Goal: Navigation & Orientation: Find specific page/section

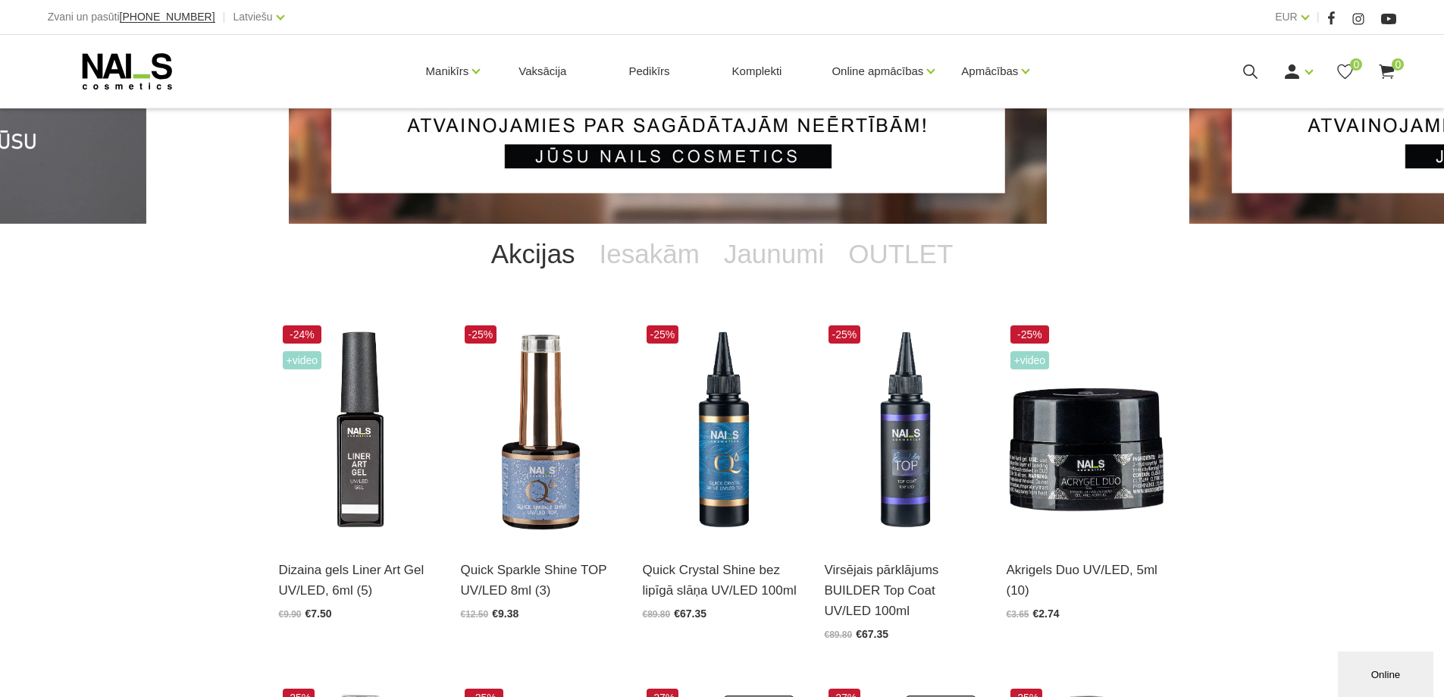
scroll to position [303, 0]
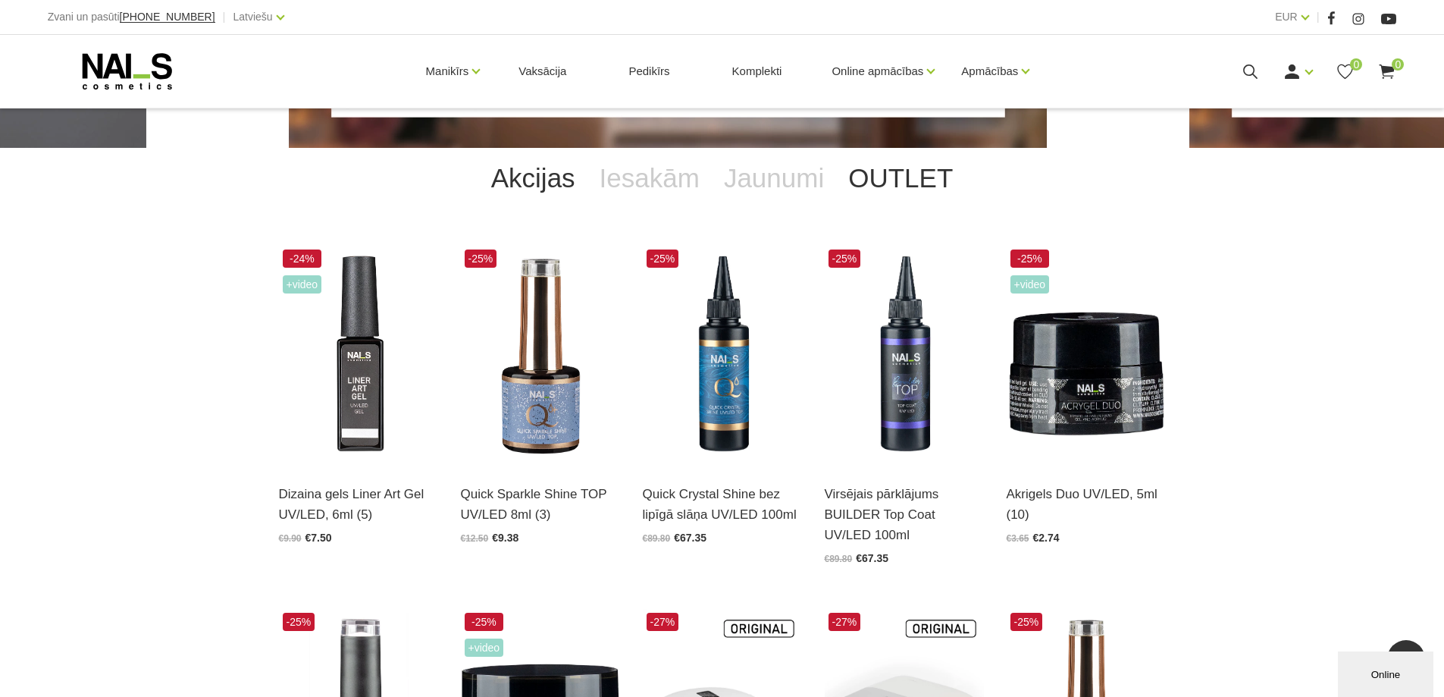
click at [908, 176] on link "OUTLET" at bounding box center [900, 178] width 129 height 61
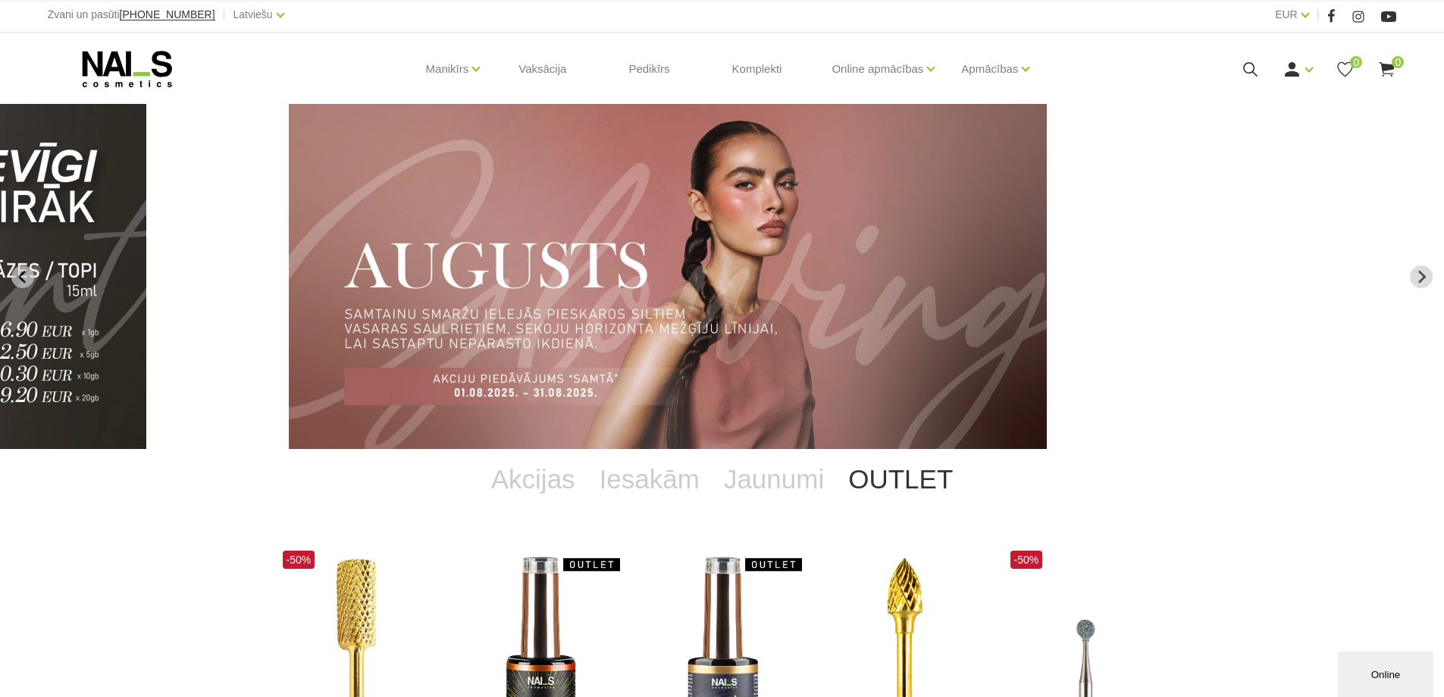
scroll to position [0, 0]
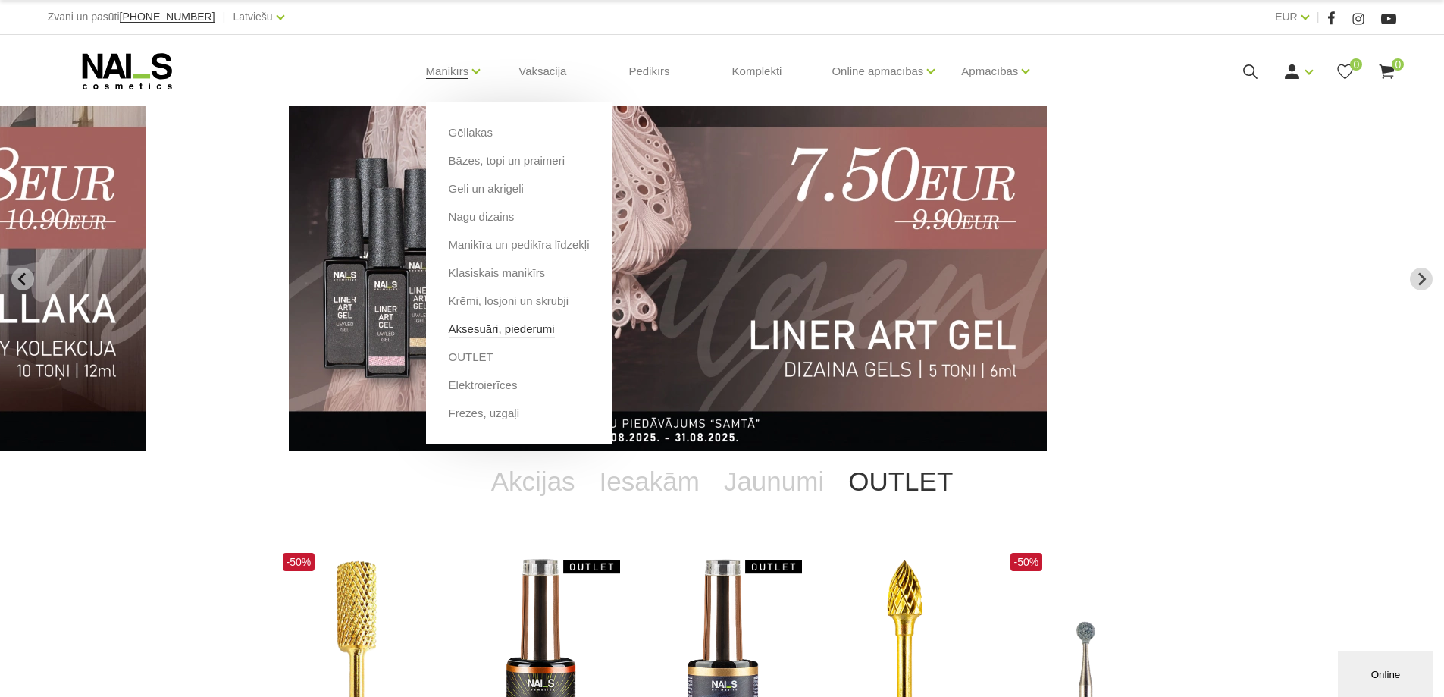
click at [497, 329] on link "Aksesuāri, piederumi" at bounding box center [502, 329] width 106 height 17
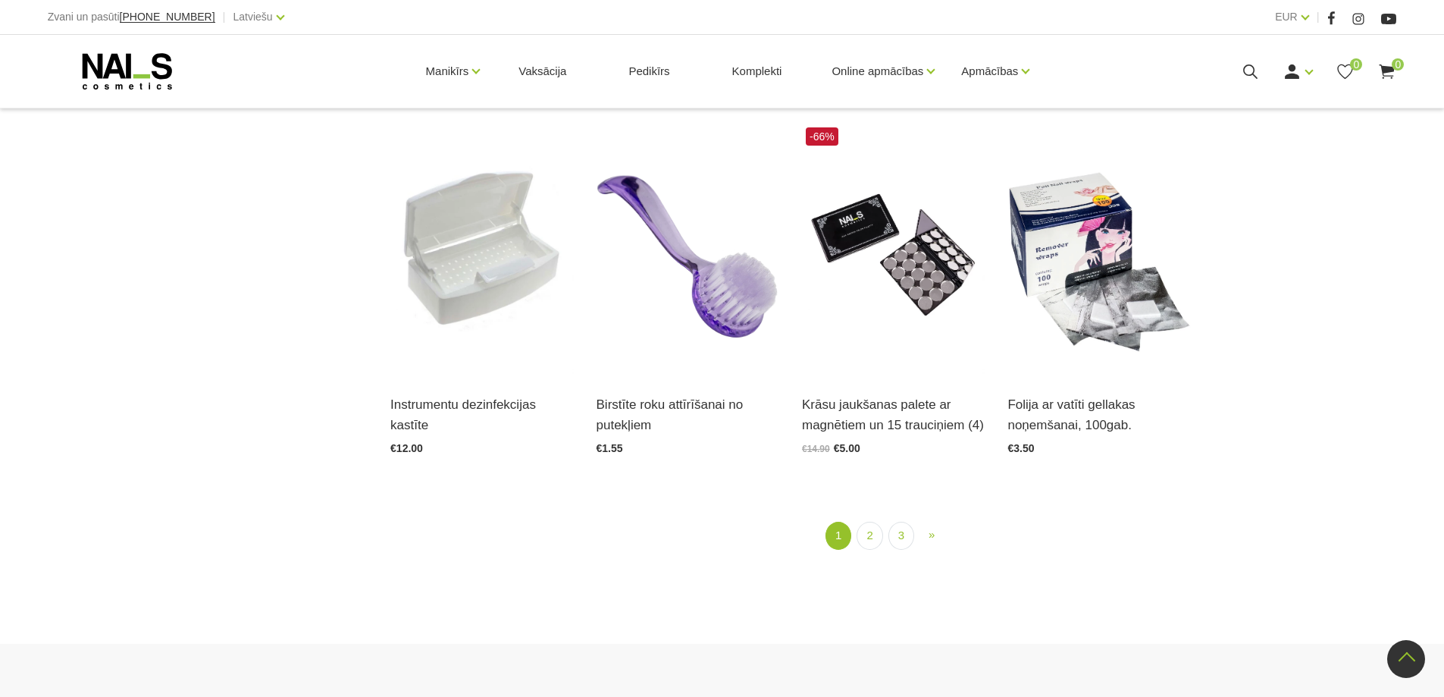
scroll to position [1896, 0]
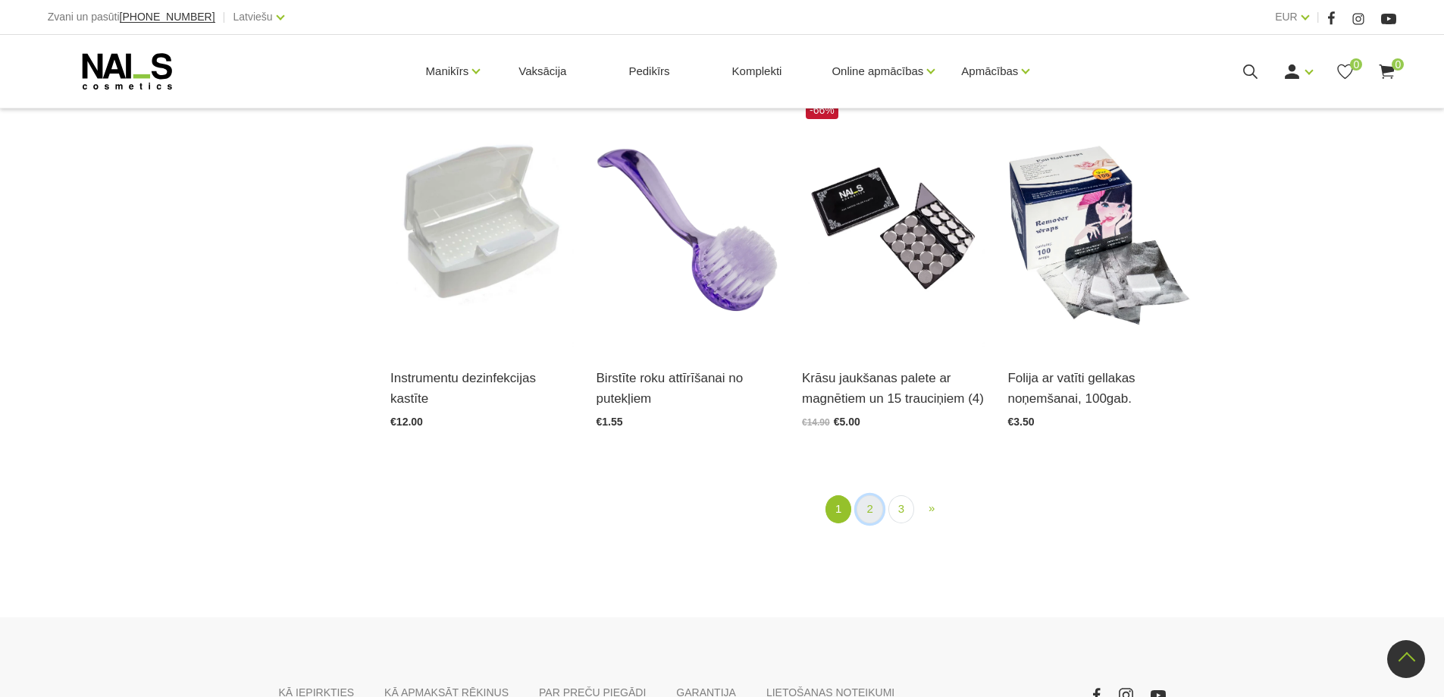
click at [867, 509] on link "2" at bounding box center [870, 509] width 26 height 28
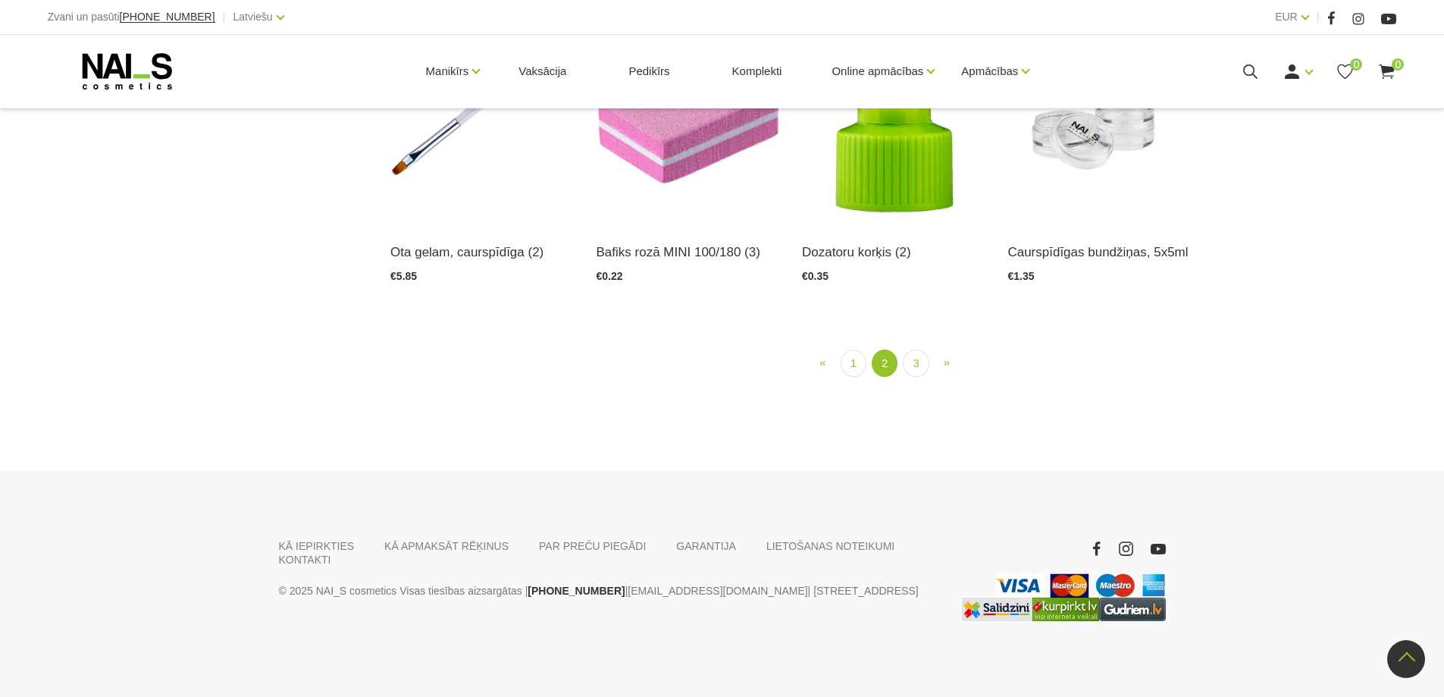
scroll to position [1751, 0]
click at [909, 378] on link "3" at bounding box center [916, 364] width 26 height 28
